Goal: Task Accomplishment & Management: Use online tool/utility

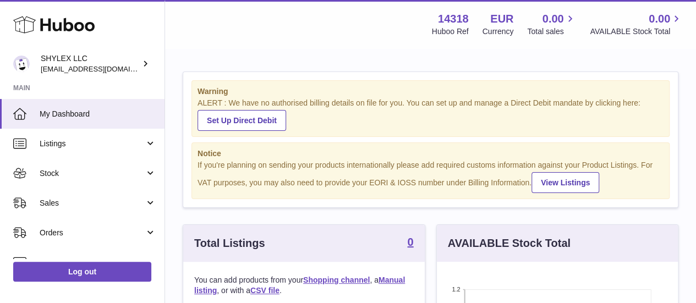
scroll to position [55, 0]
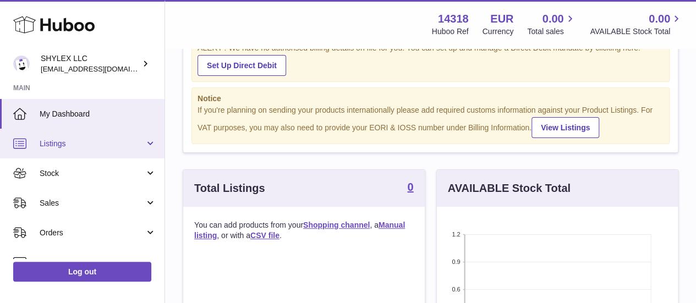
click at [97, 142] on span "Listings" at bounding box center [92, 144] width 105 height 10
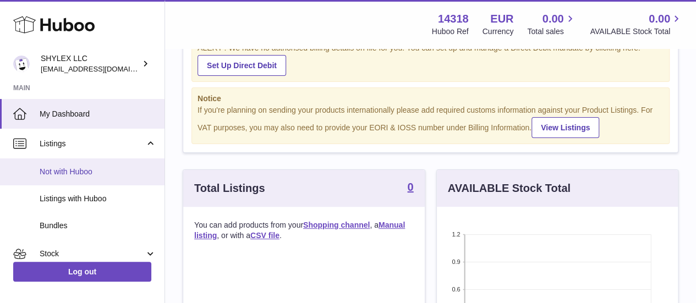
click at [93, 167] on span "Not with Huboo" at bounding box center [98, 172] width 117 height 10
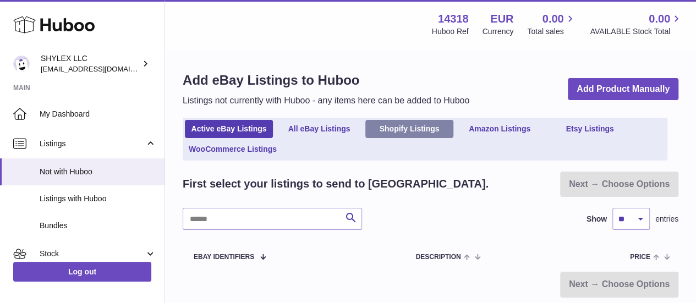
click at [422, 123] on link "Shopify Listings" at bounding box center [409, 129] width 88 height 18
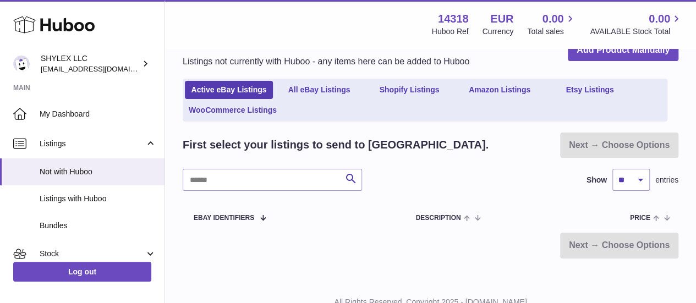
scroll to position [77, 0]
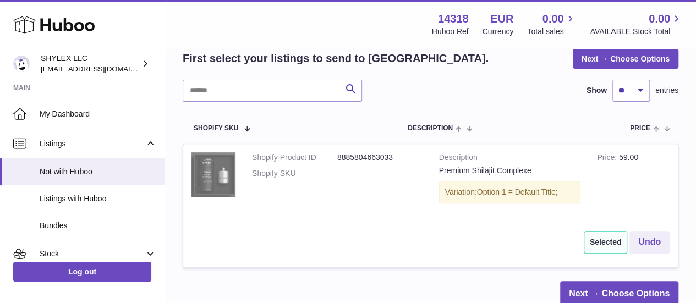
scroll to position [165, 0]
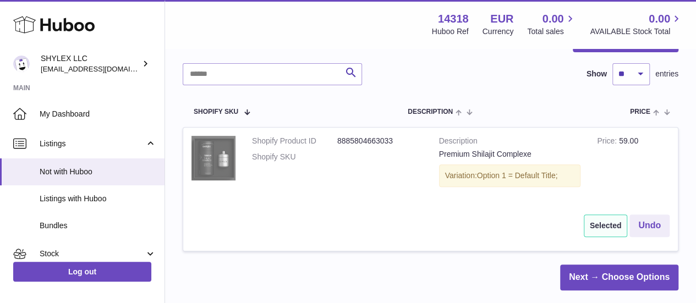
click at [202, 165] on img at bounding box center [213, 158] width 44 height 45
click at [223, 165] on img at bounding box center [213, 158] width 44 height 45
